Goal: Task Accomplishment & Management: Manage account settings

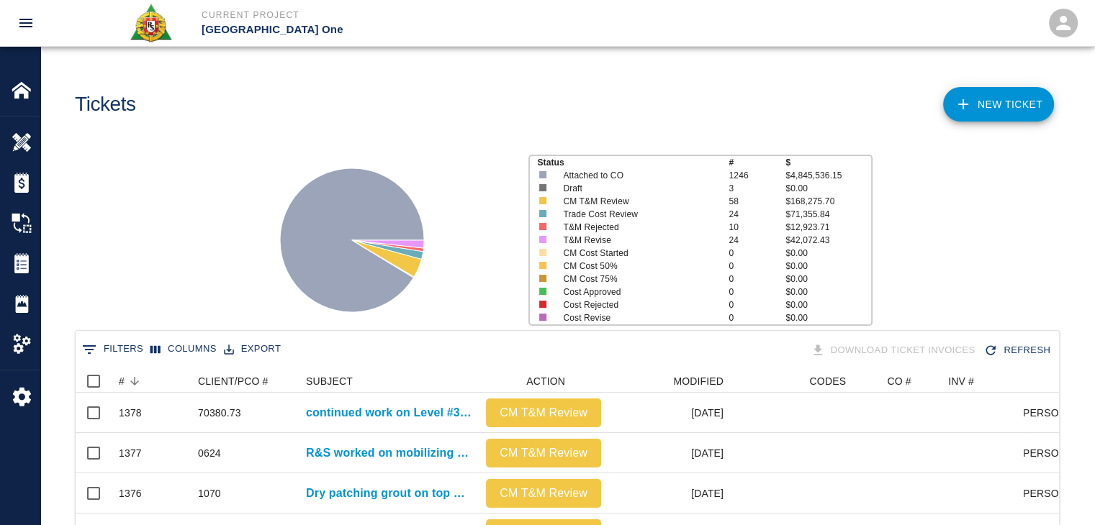
scroll to position [829, 972]
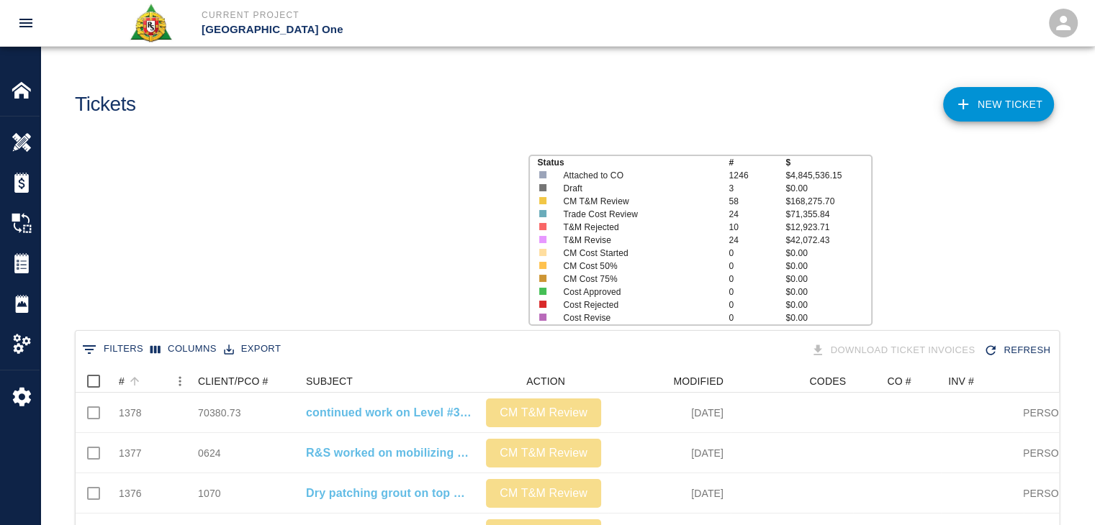
scroll to position [829, 972]
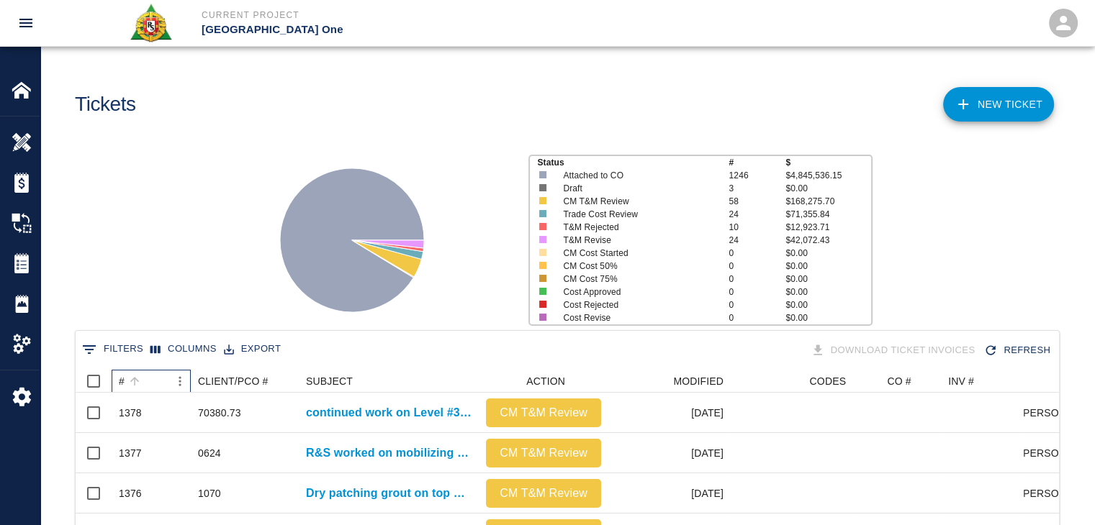
click at [144, 384] on div "#" at bounding box center [144, 381] width 50 height 23
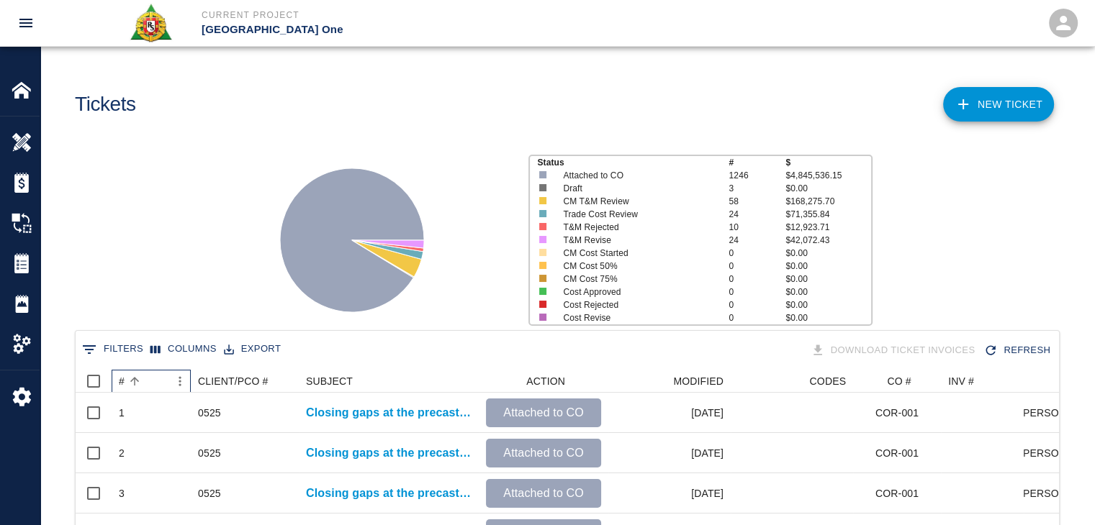
click at [144, 384] on div "#" at bounding box center [144, 381] width 50 height 23
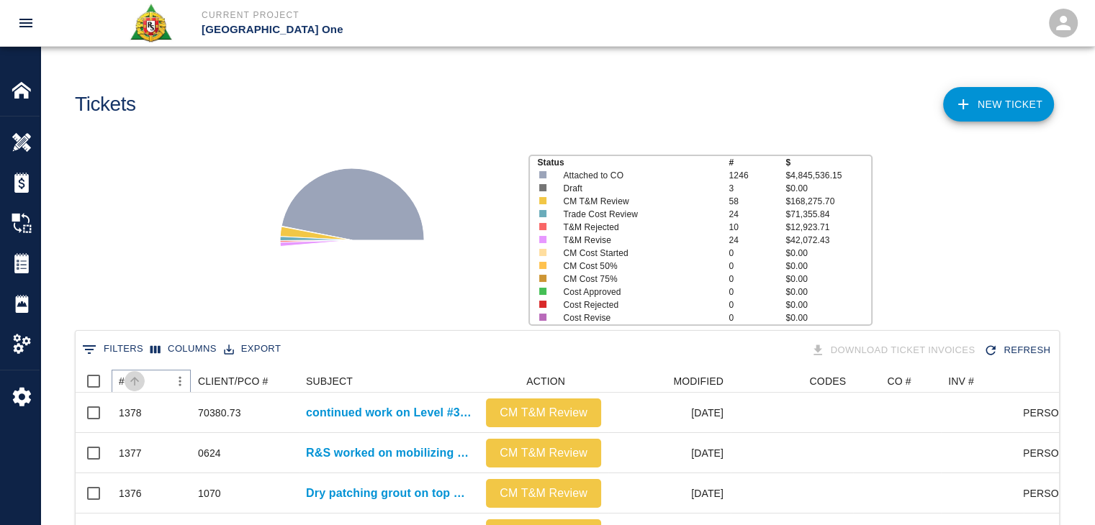
click at [135, 377] on icon "Sort" at bounding box center [134, 381] width 13 height 13
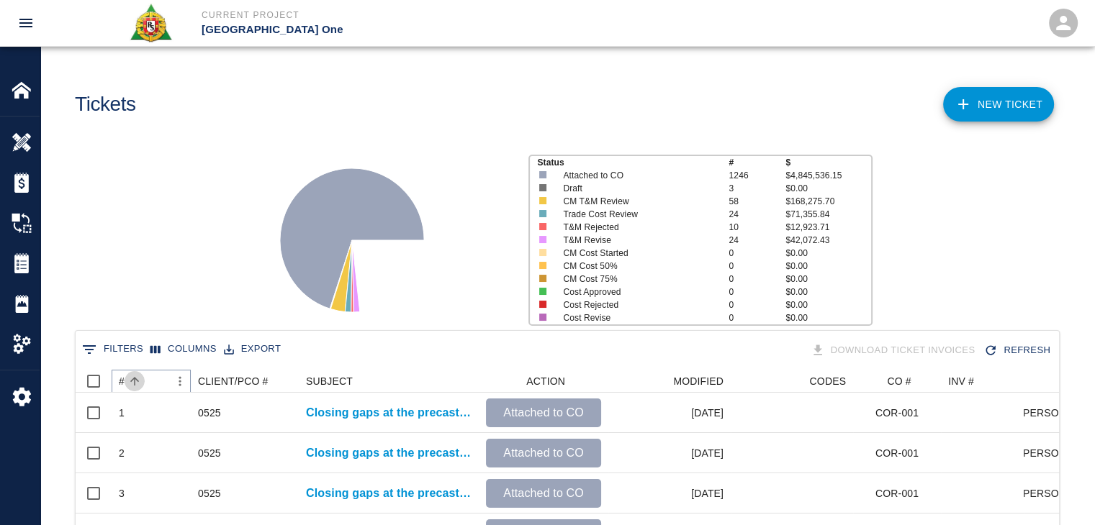
click at [135, 377] on icon "Sort" at bounding box center [134, 381] width 13 height 13
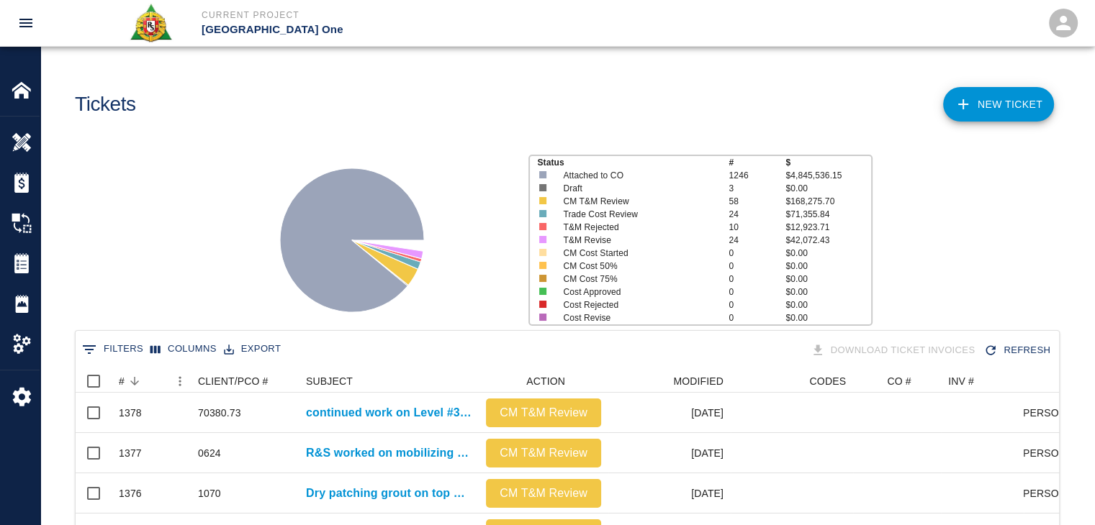
click at [181, 219] on div "Status # $ Attached to CO 1246 $4,845,536.15 Draft 3 $0.00 CM T&M Review 58 $16…" at bounding box center [561, 234] width 1065 height 191
